Goal: Check status: Check status

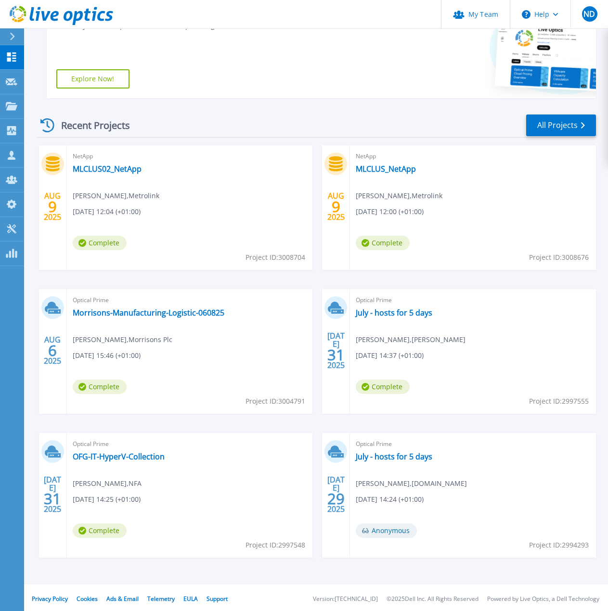
scroll to position [195, 0]
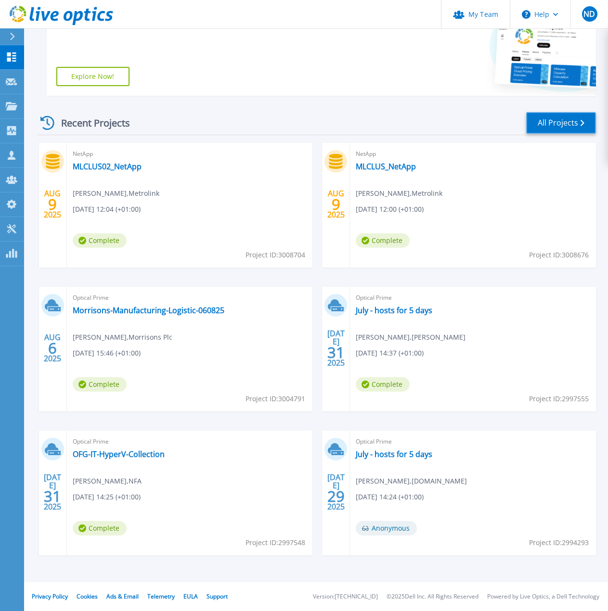
click at [544, 119] on link "All Projects" at bounding box center [561, 123] width 70 height 22
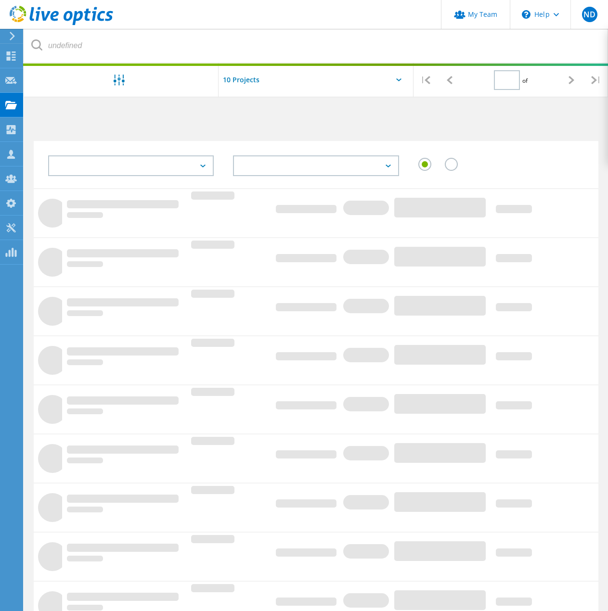
type input "1"
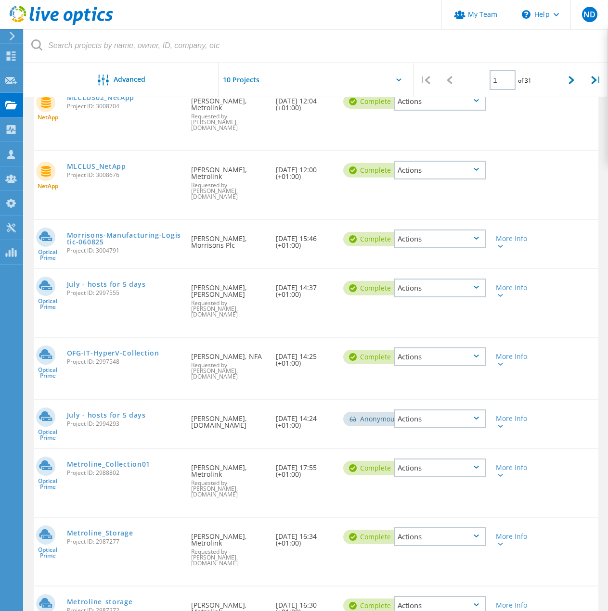
scroll to position [144, 0]
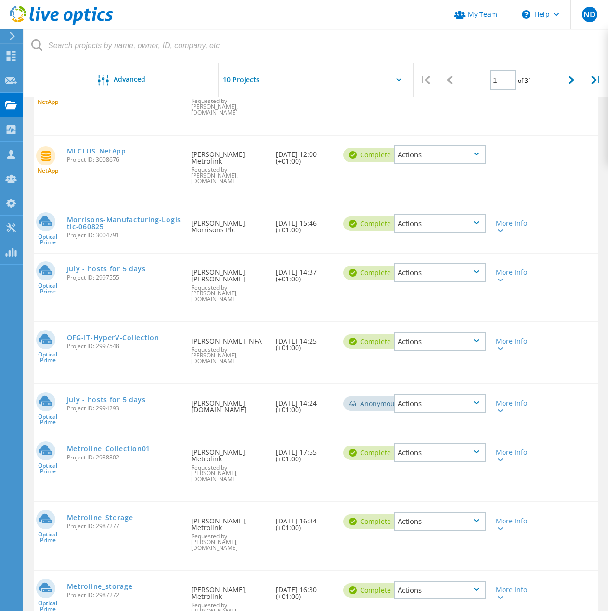
click at [118, 446] on link "Metroline_Collection01" at bounding box center [108, 449] width 83 height 7
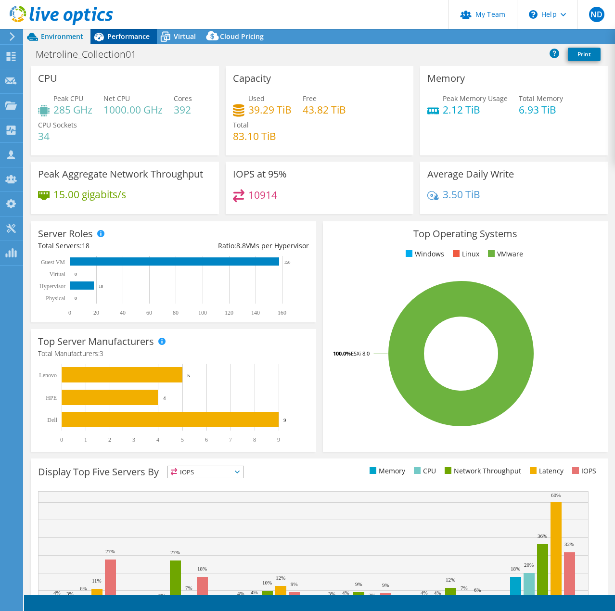
click at [114, 34] on span "Performance" at bounding box center [128, 36] width 42 height 9
select select "EULondon"
select select "GBP"
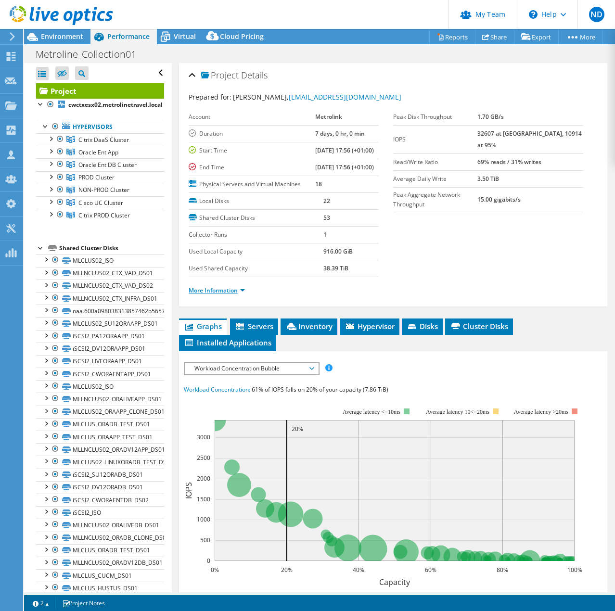
click at [221, 294] on link "More Information" at bounding box center [217, 290] width 56 height 8
